Goal: Navigation & Orientation: Find specific page/section

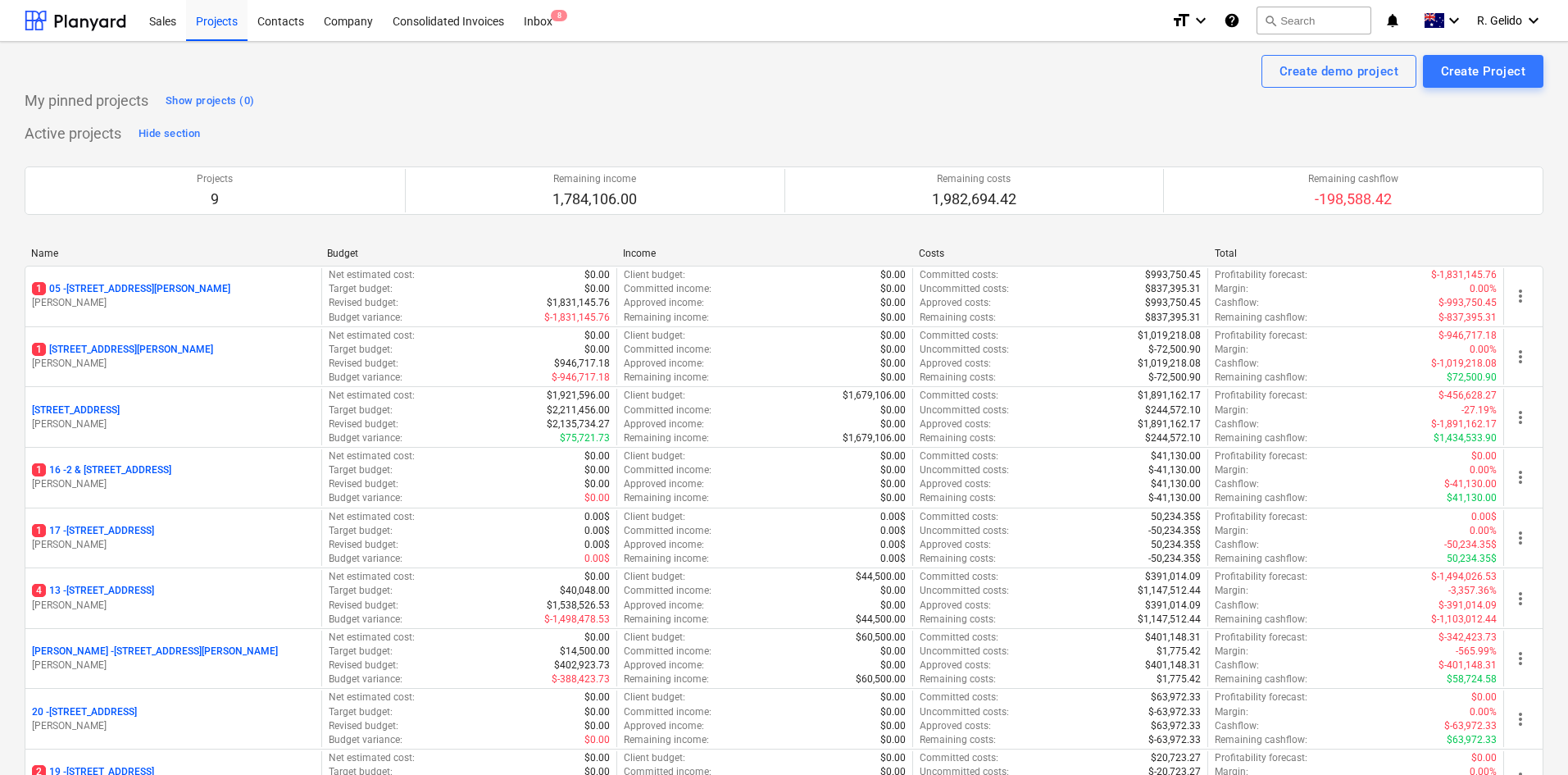
click at [667, 30] on div "Sales Projects Contacts Company Consolidated Invoices Inbox 8" at bounding box center [649, 20] width 1019 height 41
click at [528, 22] on div "Inbox 8" at bounding box center [538, 19] width 48 height 42
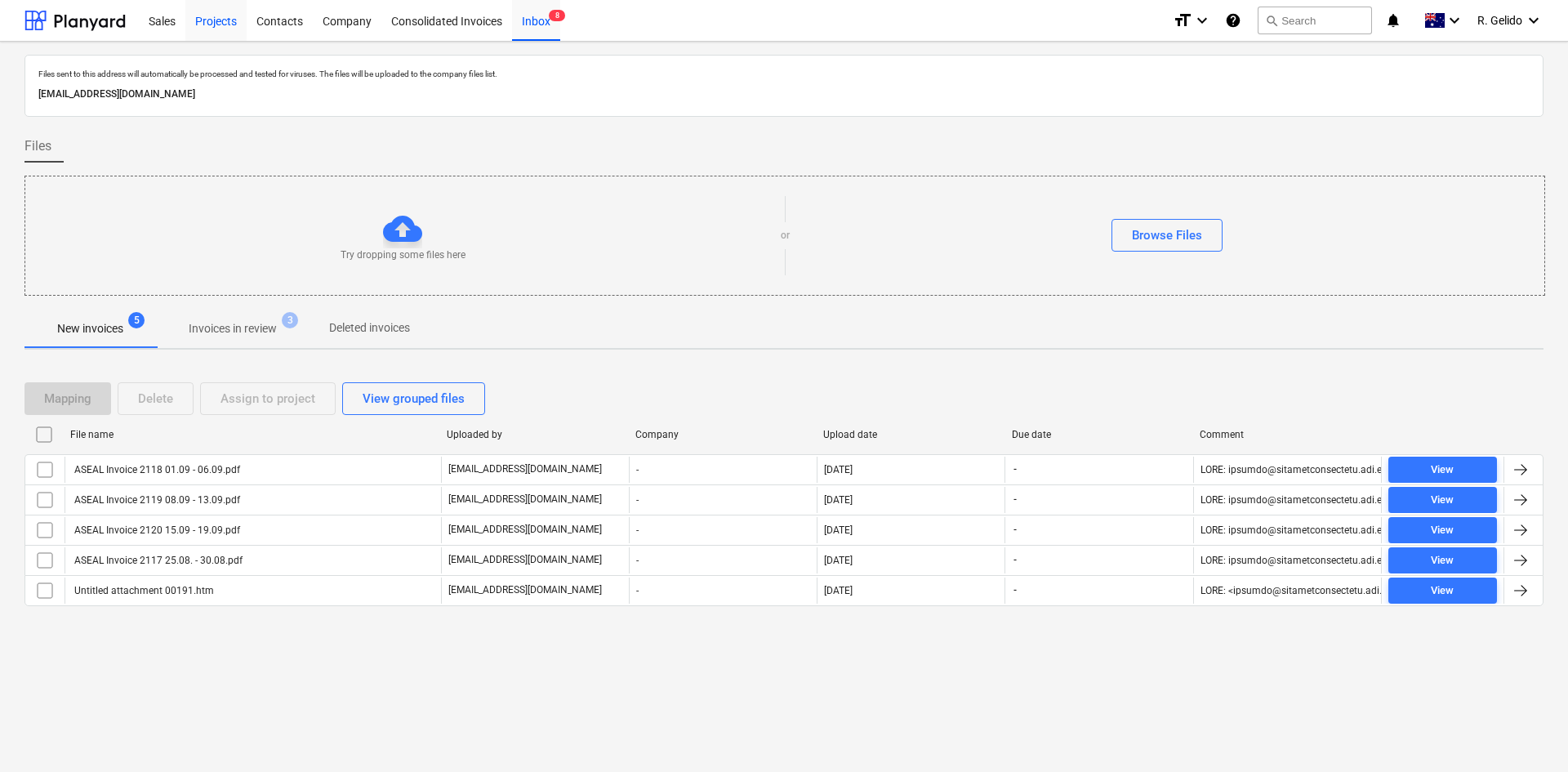
click at [195, 17] on div "Projects" at bounding box center [215, 19] width 61 height 41
